Goal: Obtain resource: Download file/media

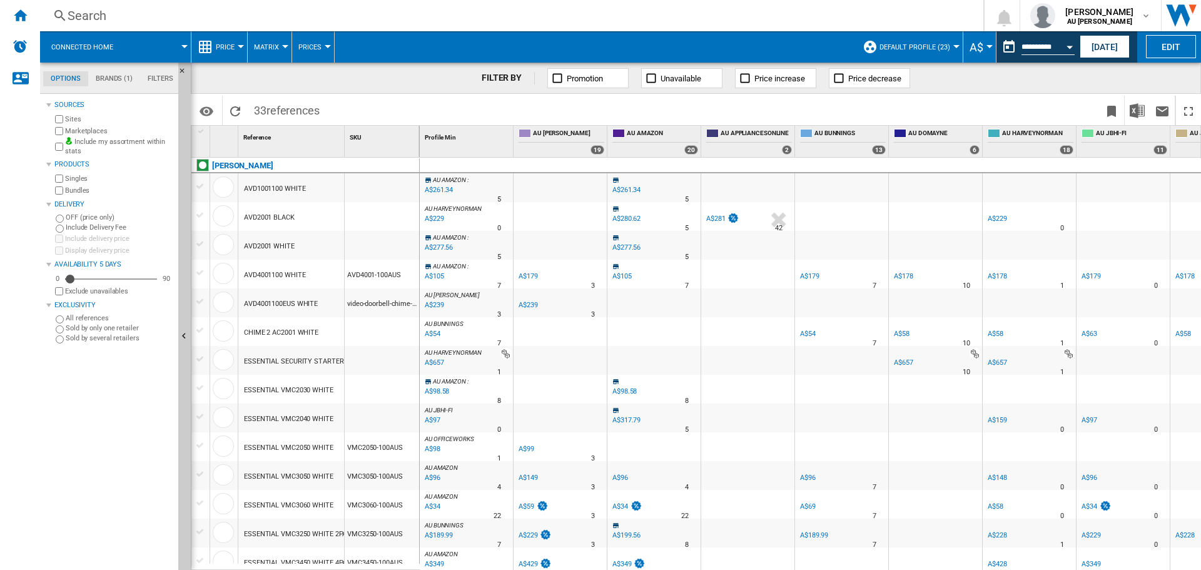
click at [55, 14] on ng-md-icon at bounding box center [60, 16] width 15 height 16
click at [20, 17] on ng-md-icon "Home" at bounding box center [20, 15] width 15 height 15
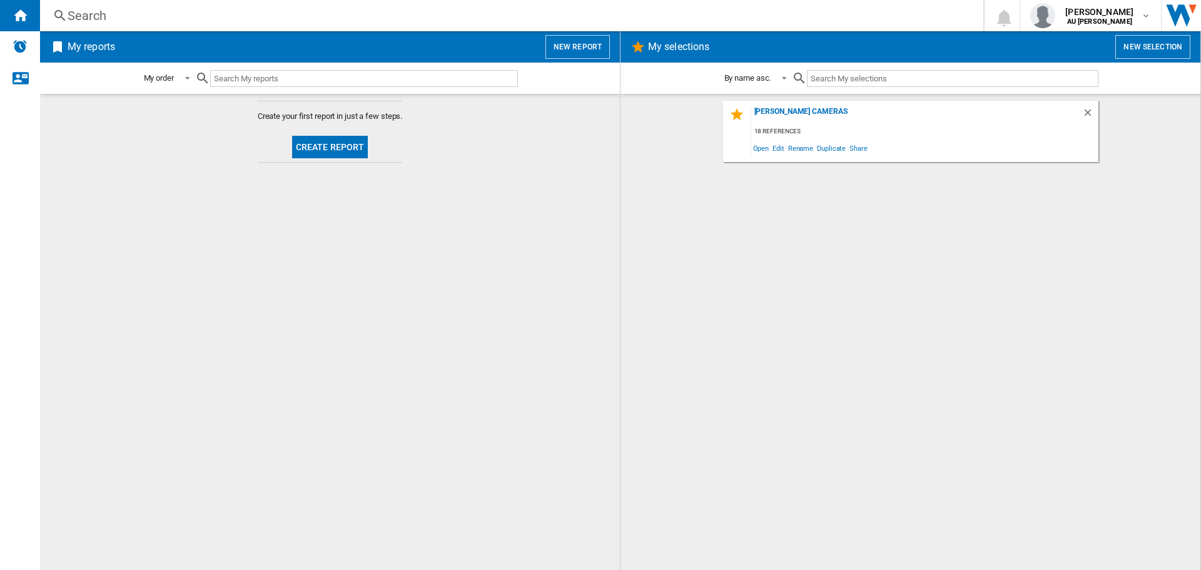
click at [323, 142] on button "Create report" at bounding box center [330, 147] width 76 height 23
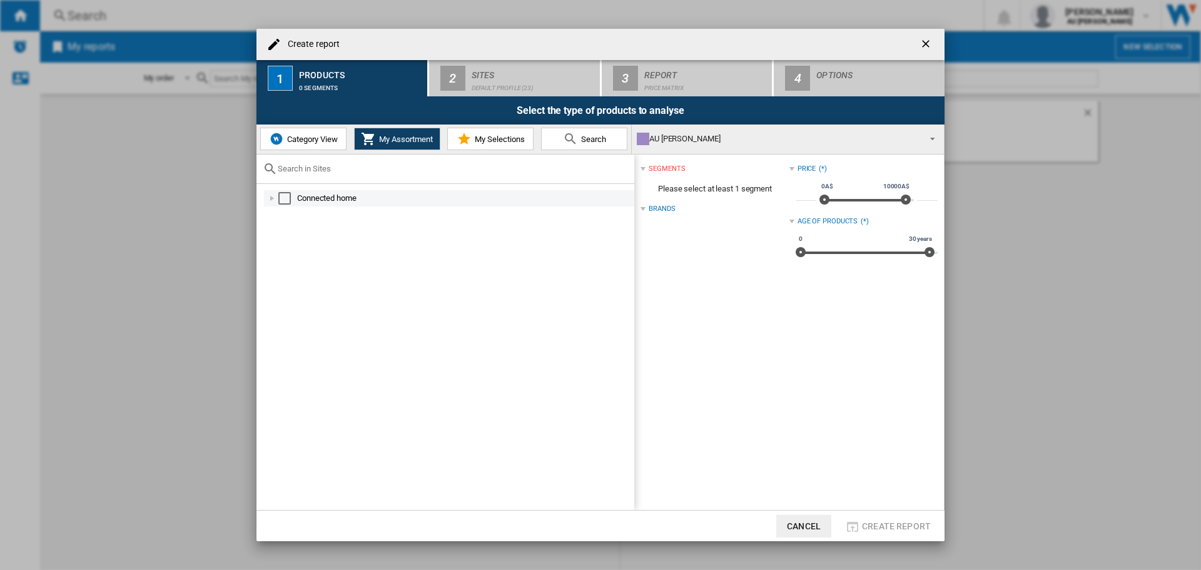
click at [378, 201] on div "Connected home" at bounding box center [464, 198] width 335 height 13
click at [286, 198] on div "Select" at bounding box center [284, 198] width 13 height 13
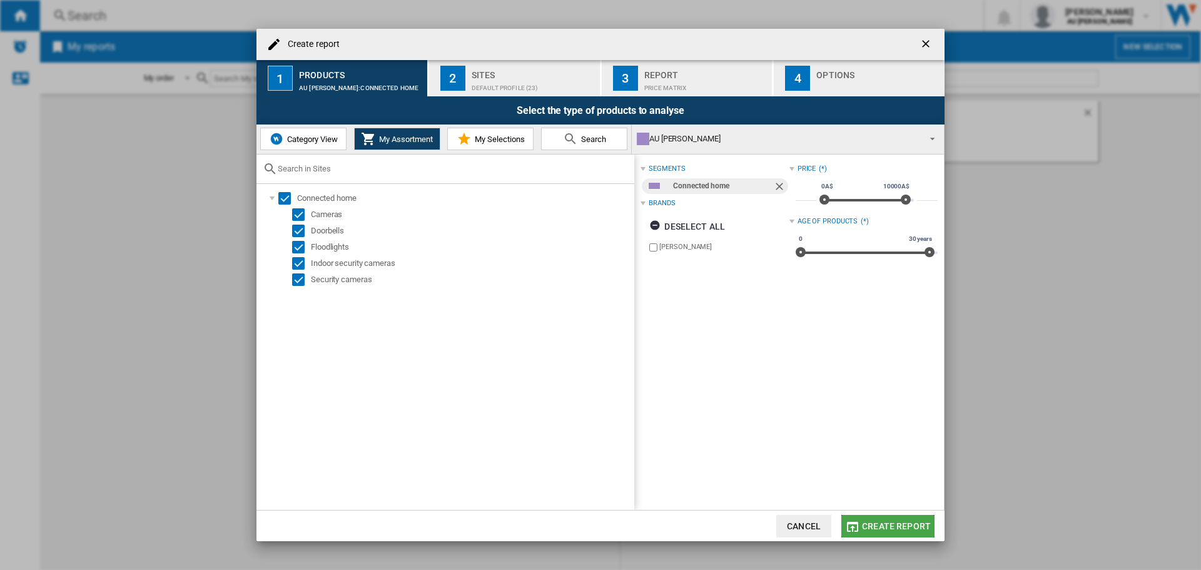
click at [905, 531] on button "Create report" at bounding box center [887, 526] width 93 height 23
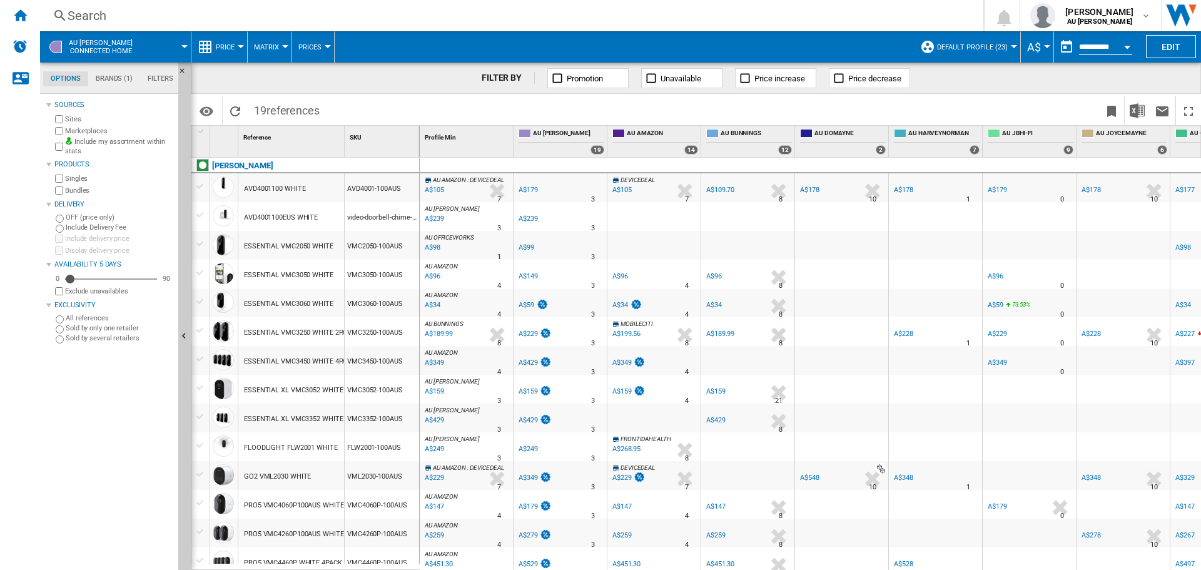
click at [148, 494] on div "Sources Sites Marketplaces Include my assortment within stats Products Singles …" at bounding box center [109, 333] width 127 height 473
click at [1134, 112] on img "Download in Excel" at bounding box center [1137, 110] width 15 height 15
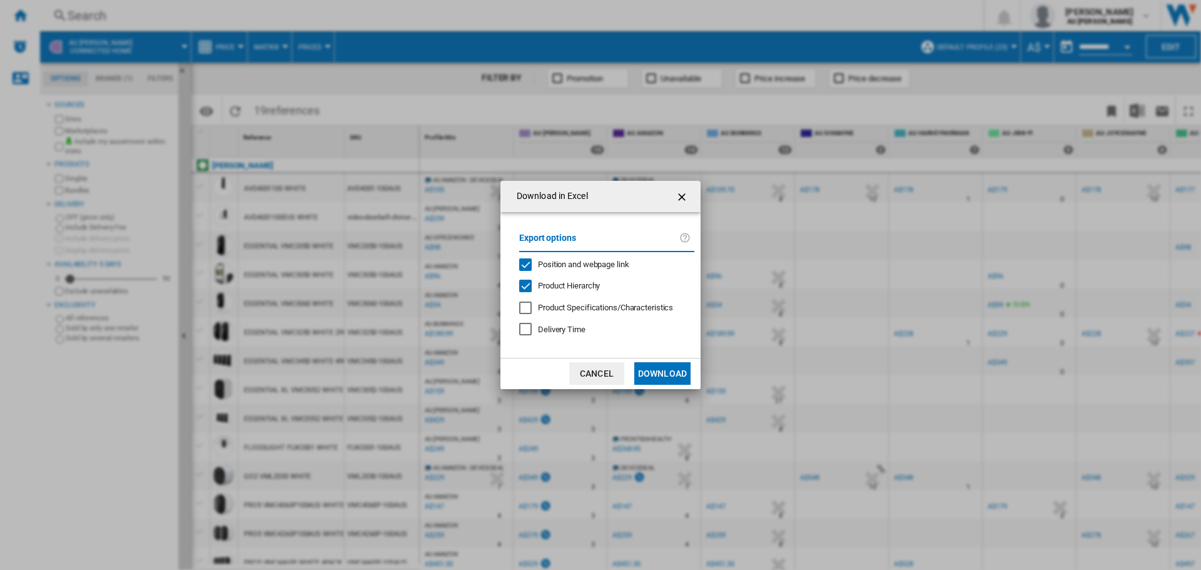
click at [668, 366] on button "Download" at bounding box center [662, 373] width 56 height 23
